Goal: Check status: Check status

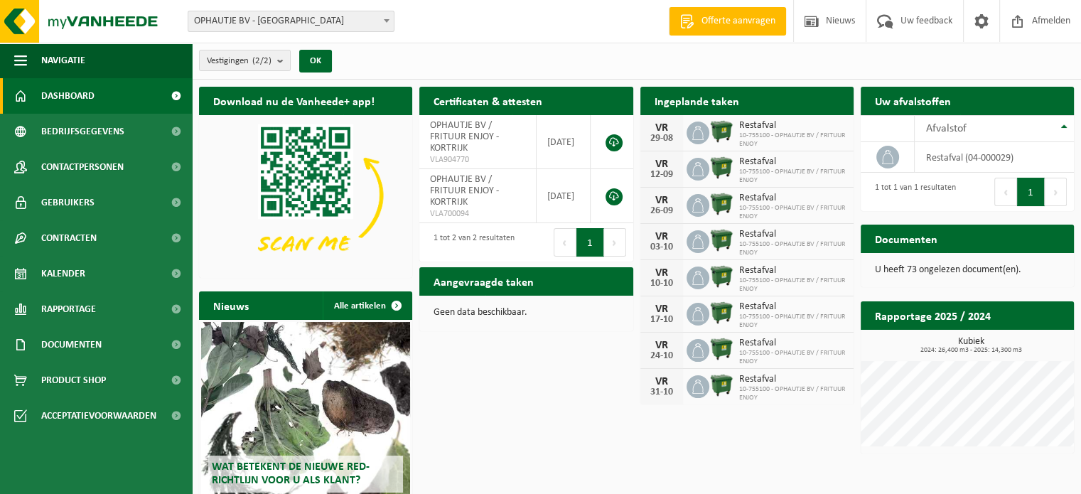
click at [144, 280] on link "Kalender" at bounding box center [96, 274] width 192 height 36
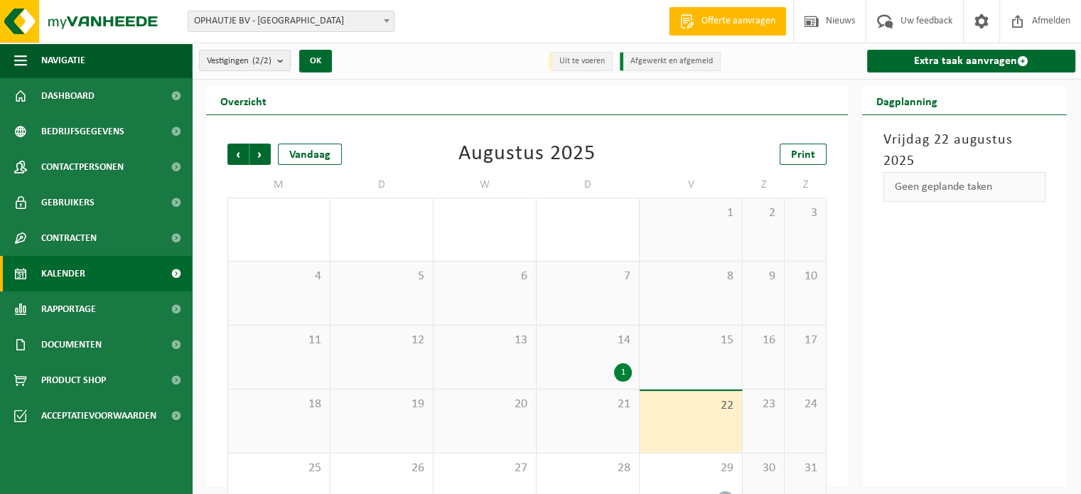
scroll to position [37, 0]
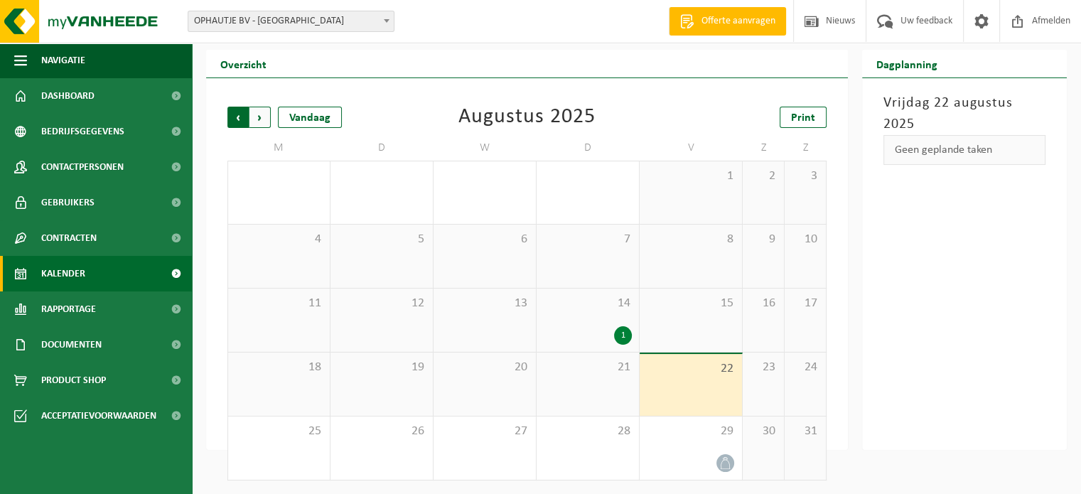
click at [258, 118] on span "Volgende" at bounding box center [259, 117] width 21 height 21
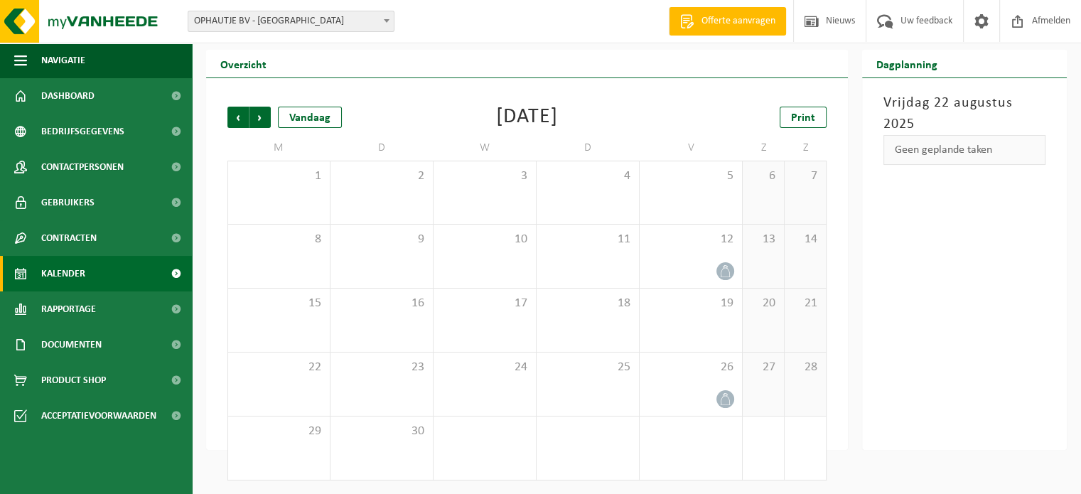
click at [258, 118] on span "Volgende" at bounding box center [259, 117] width 21 height 21
click at [238, 119] on span "Vorige" at bounding box center [237, 117] width 21 height 21
